Goal: Information Seeking & Learning: Learn about a topic

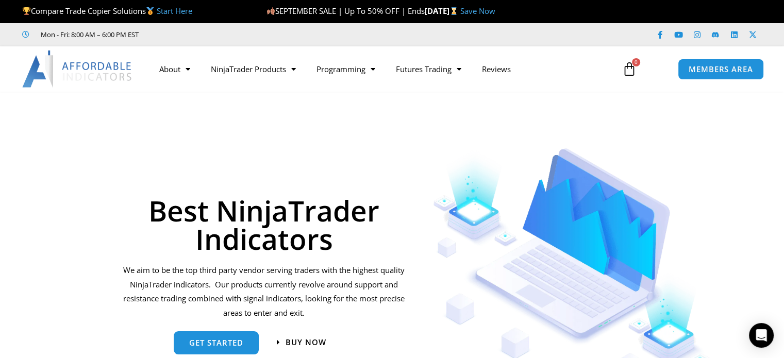
click at [545, 62] on nav "About Contact Us Premium Support Team Partners NinjaTrader NinjaTrader FAQ Ninj…" at bounding box center [380, 69] width 463 height 24
click at [461, 76] on span "Menu" at bounding box center [456, 69] width 10 height 18
